Goal: Task Accomplishment & Management: Use online tool/utility

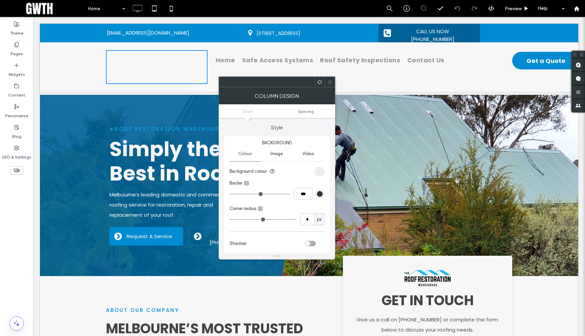
click at [329, 82] on use at bounding box center [329, 81] width 3 height 3
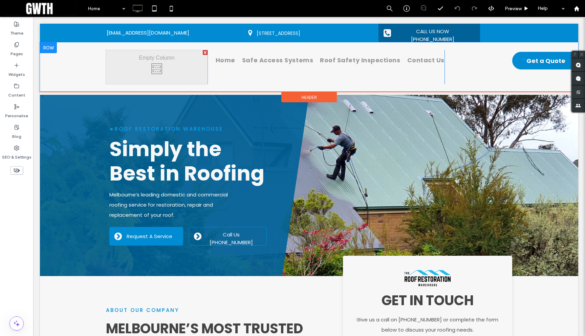
click at [171, 75] on div "Click To Paste" at bounding box center [157, 67] width 102 height 34
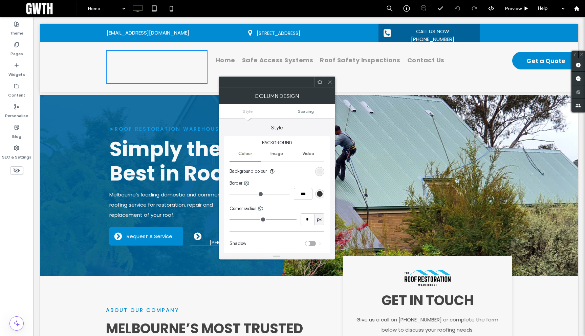
click at [329, 83] on icon at bounding box center [329, 82] width 5 height 5
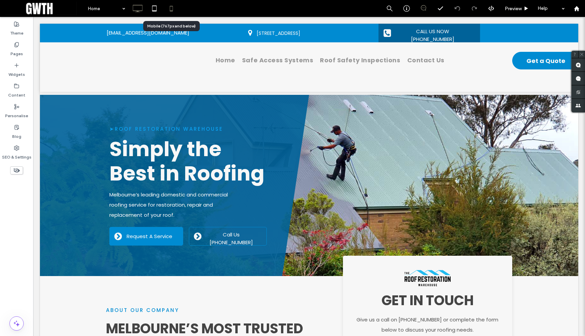
click at [176, 8] on icon at bounding box center [172, 9] width 14 height 14
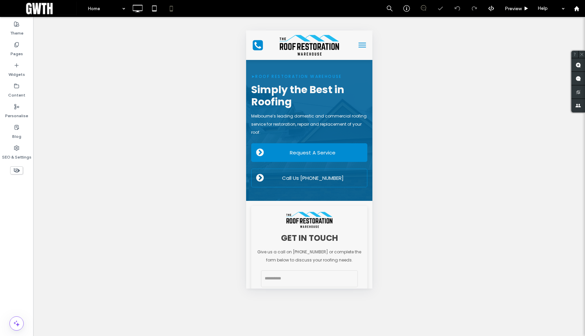
drag, startPoint x: 490, startPoint y: 70, endPoint x: 355, endPoint y: 47, distance: 136.8
click at [358, 47] on span "menu" at bounding box center [361, 47] width 7 height 1
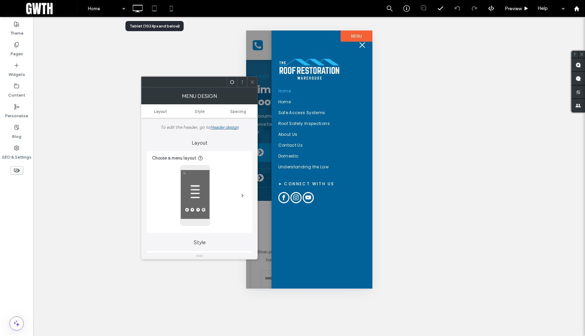
click at [157, 12] on icon at bounding box center [155, 9] width 14 height 14
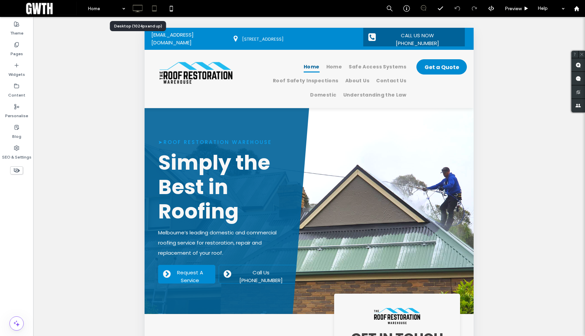
click at [138, 12] on icon at bounding box center [138, 9] width 14 height 14
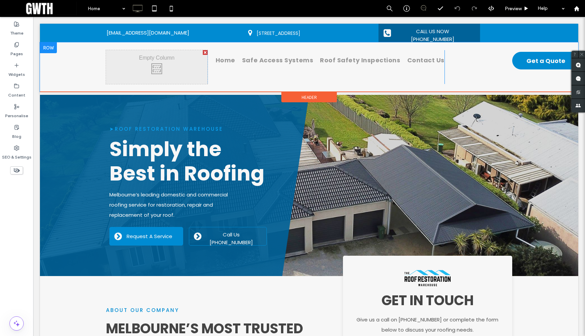
click at [127, 66] on div "Click To Paste" at bounding box center [157, 67] width 102 height 34
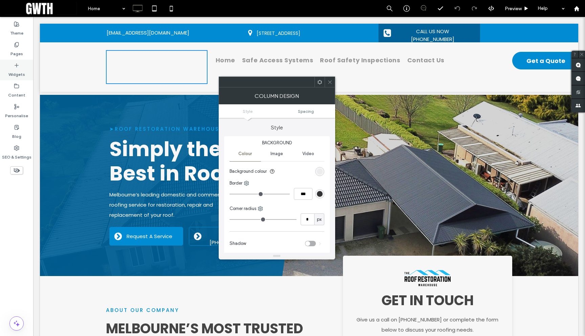
click at [20, 71] on label "Widgets" at bounding box center [16, 72] width 17 height 9
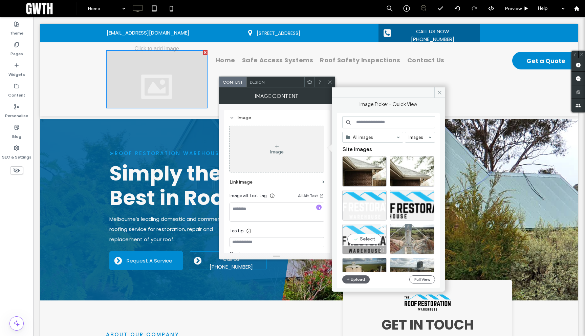
click at [366, 239] on div "Select" at bounding box center [364, 239] width 44 height 30
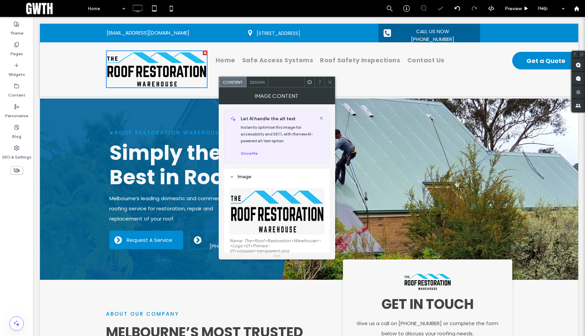
click at [332, 83] on icon at bounding box center [329, 82] width 5 height 5
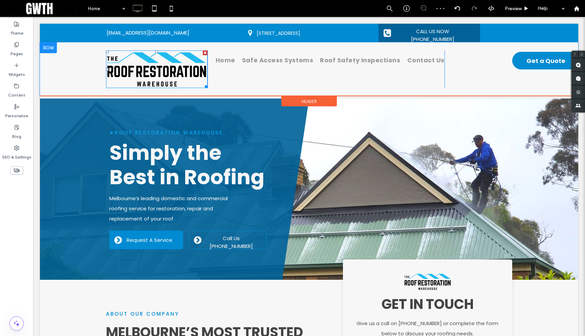
click at [167, 78] on img at bounding box center [157, 69] width 102 height 38
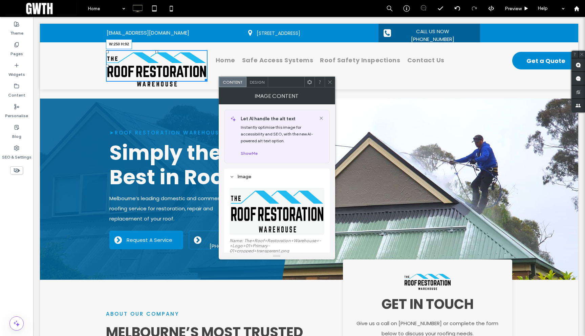
drag, startPoint x: 202, startPoint y: 88, endPoint x: 193, endPoint y: 83, distance: 10.5
click at [202, 82] on div at bounding box center [204, 79] width 5 height 5
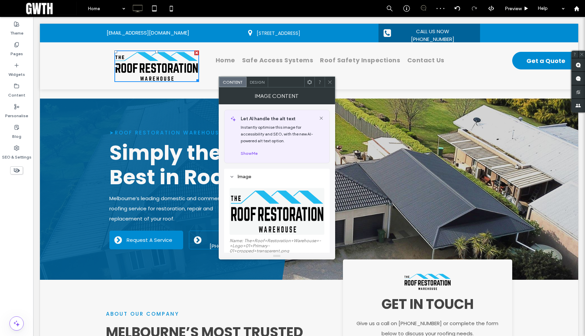
click at [307, 82] on icon at bounding box center [309, 82] width 5 height 5
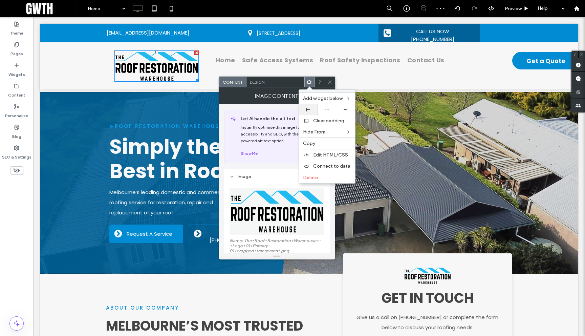
click at [313, 107] on div at bounding box center [308, 109] width 19 height 10
click at [329, 82] on icon at bounding box center [329, 82] width 5 height 5
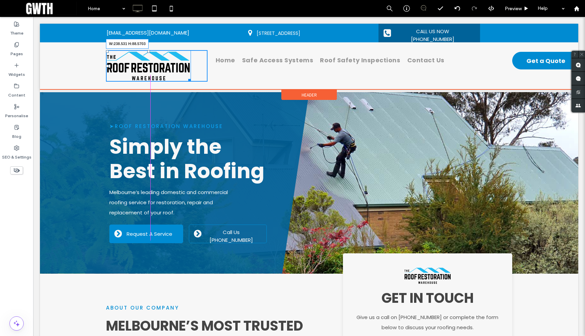
click at [185, 80] on div "Click To Paste W:238.531 H:88.5703" at bounding box center [157, 65] width 102 height 31
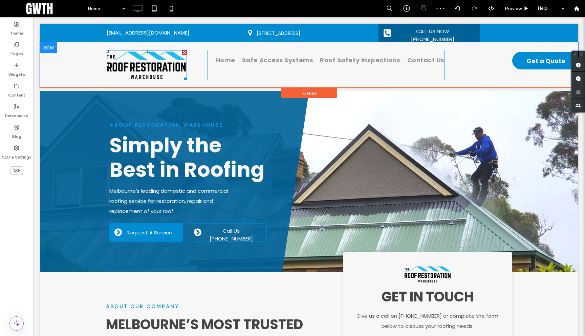
click at [156, 67] on img at bounding box center [146, 65] width 81 height 30
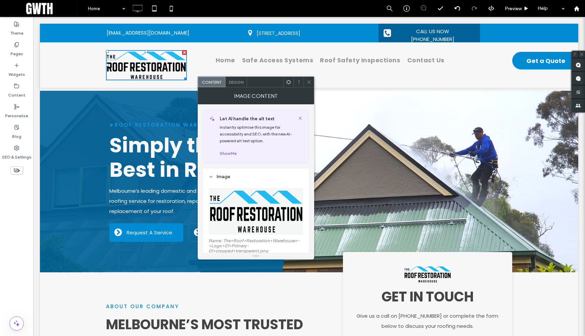
scroll to position [64, 0]
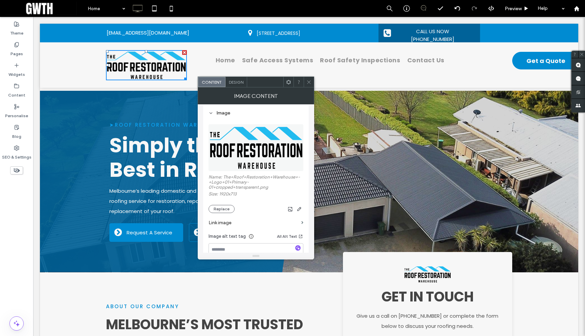
click at [246, 227] on label "Link image" at bounding box center [254, 222] width 90 height 13
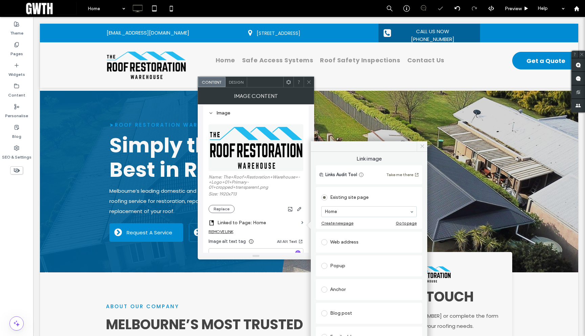
click at [421, 146] on icon at bounding box center [422, 146] width 5 height 5
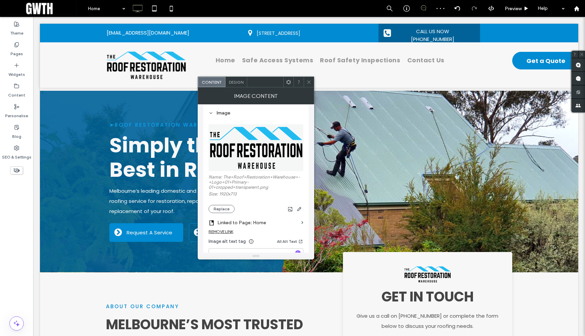
click at [308, 80] on icon at bounding box center [308, 82] width 5 height 5
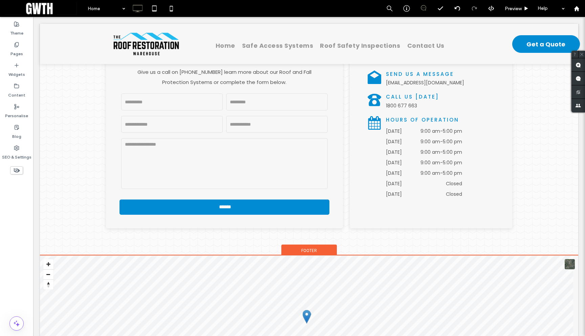
scroll to position [3386, 0]
